Goal: Obtain resource: Download file/media

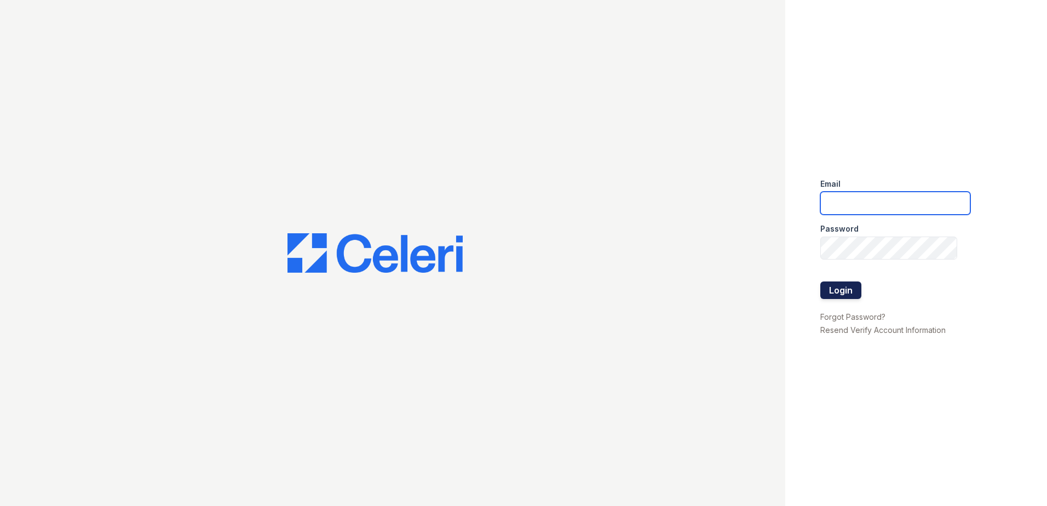
type input "[EMAIL_ADDRESS][DOMAIN_NAME]"
click at [837, 287] on button "Login" at bounding box center [840, 290] width 41 height 18
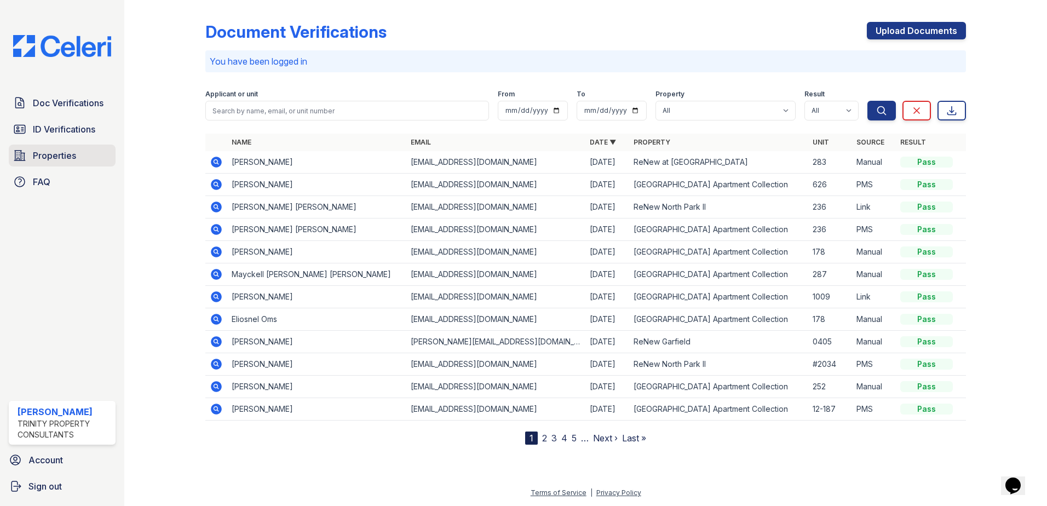
click at [89, 163] on link "Properties" at bounding box center [62, 156] width 107 height 22
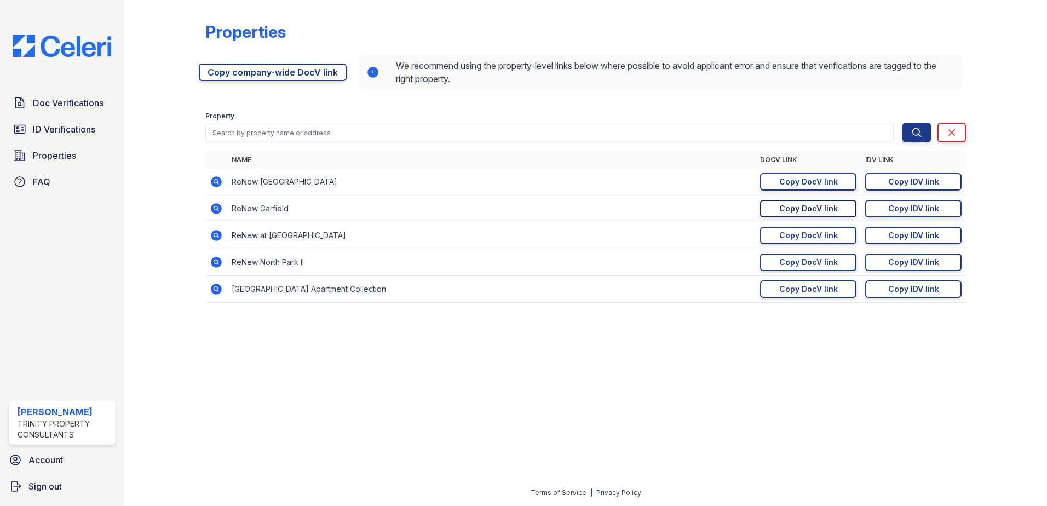
click at [817, 212] on div "Copy DocV link" at bounding box center [808, 208] width 59 height 11
click at [904, 214] on div "Copy IDV link" at bounding box center [913, 208] width 51 height 11
click at [72, 102] on span "Doc Verifications" at bounding box center [68, 102] width 71 height 13
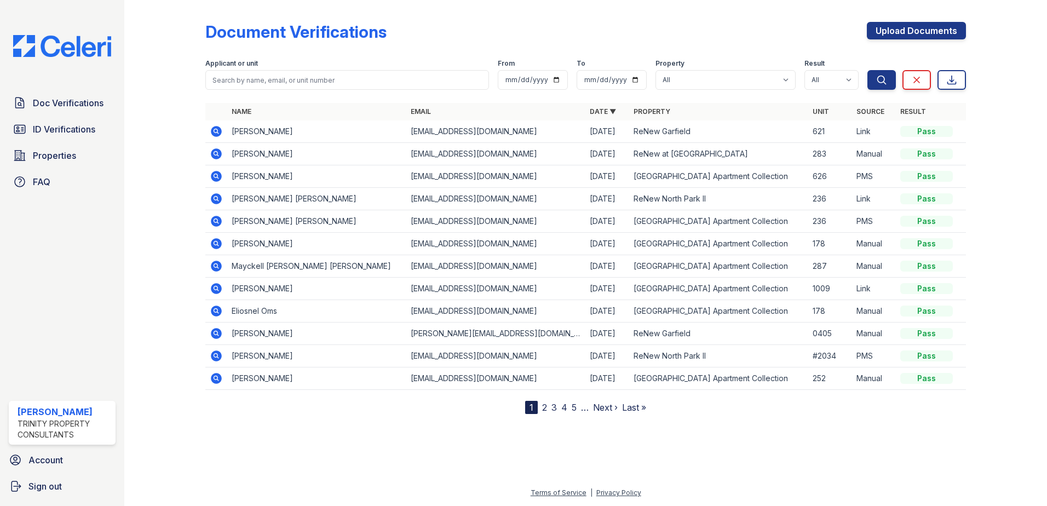
click at [216, 129] on icon at bounding box center [216, 131] width 13 height 13
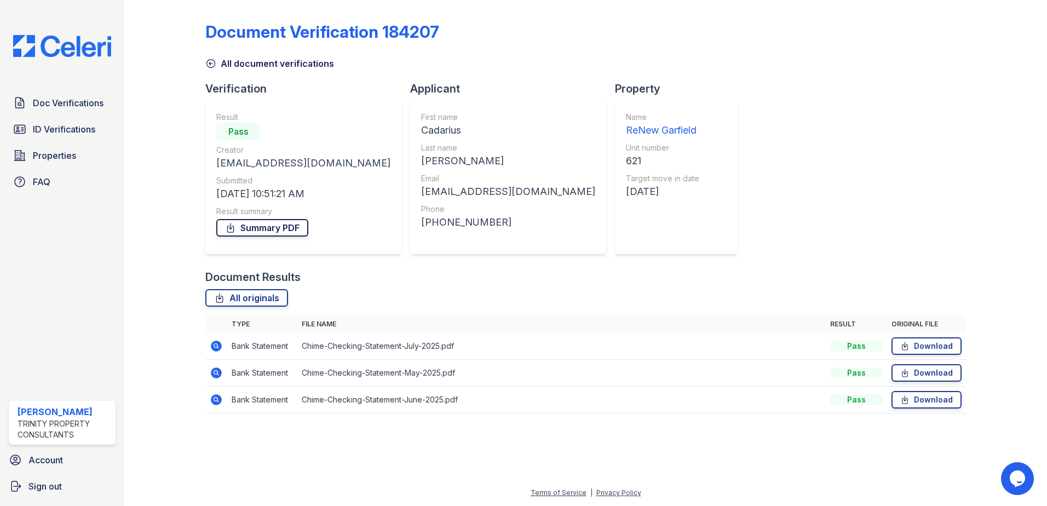
click at [258, 232] on link "Summary PDF" at bounding box center [262, 228] width 92 height 18
click at [38, 133] on span "ID Verifications" at bounding box center [64, 129] width 62 height 13
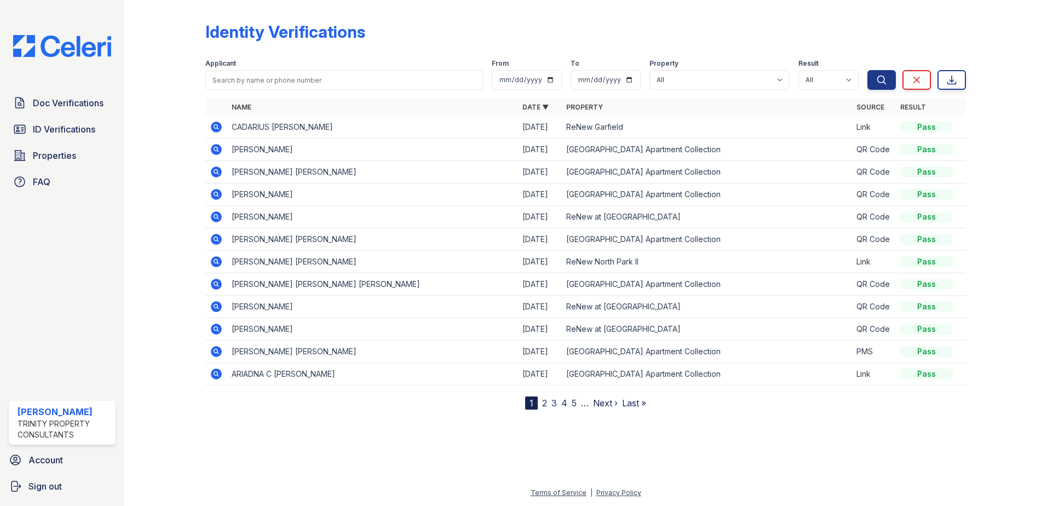
click at [212, 129] on icon at bounding box center [216, 127] width 11 height 11
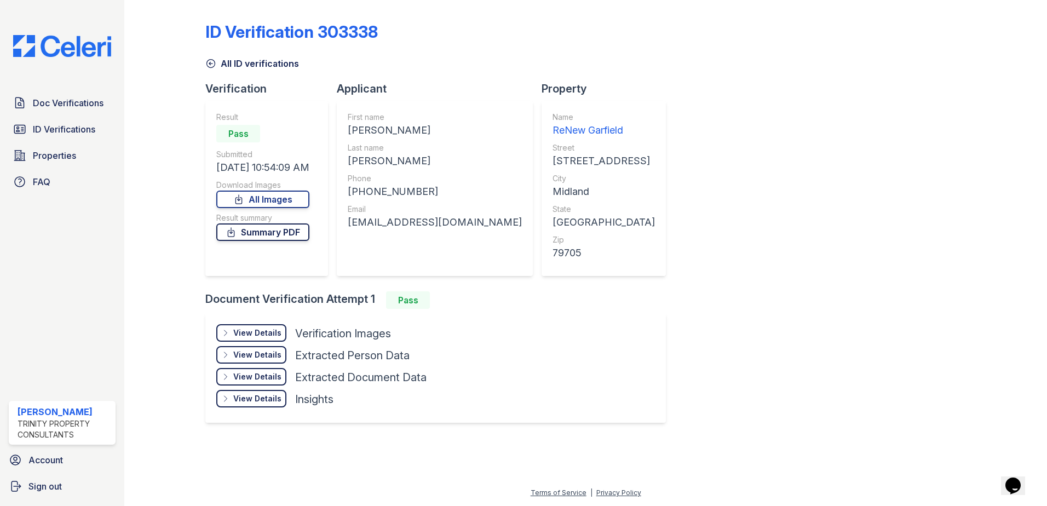
click at [286, 235] on link "Summary PDF" at bounding box center [262, 232] width 93 height 18
click at [829, 239] on div "ID Verification 303338 All ID verifications Verification Result Pass Submitted …" at bounding box center [585, 221] width 760 height 434
